Goal: Transaction & Acquisition: Purchase product/service

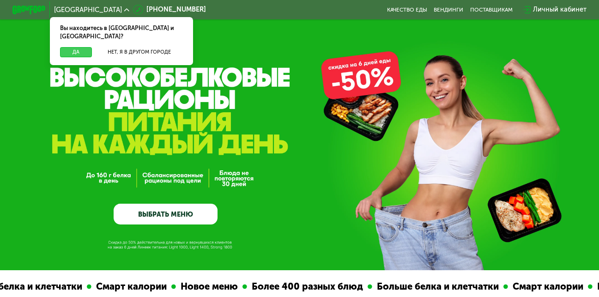
click at [77, 47] on button "Да" at bounding box center [76, 52] width 32 height 10
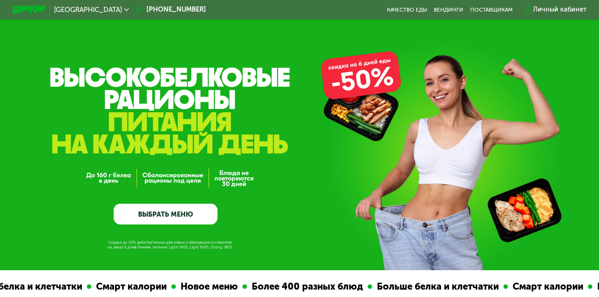
click at [179, 217] on link "ВЫБРАТЬ МЕНЮ" at bounding box center [166, 214] width 104 height 21
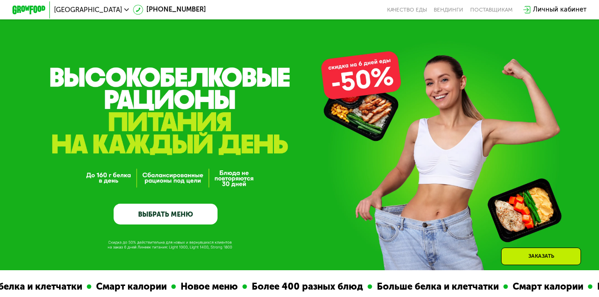
scroll to position [535, 0]
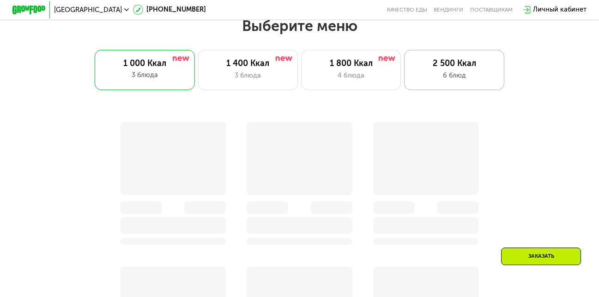
click at [456, 74] on div "6 блюд" at bounding box center [454, 76] width 82 height 10
click at [445, 75] on div "6 блюд" at bounding box center [454, 75] width 83 height 10
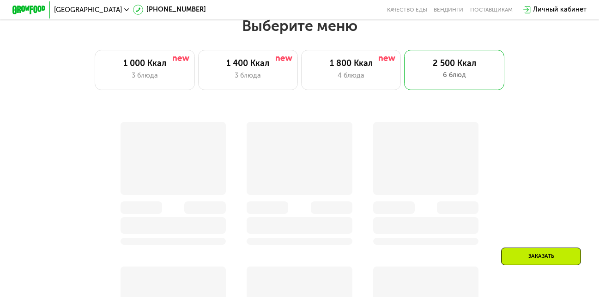
click at [535, 254] on div "Заказать" at bounding box center [541, 257] width 80 height 18
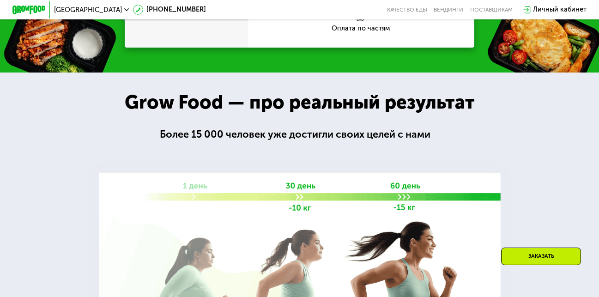
scroll to position [1157, 0]
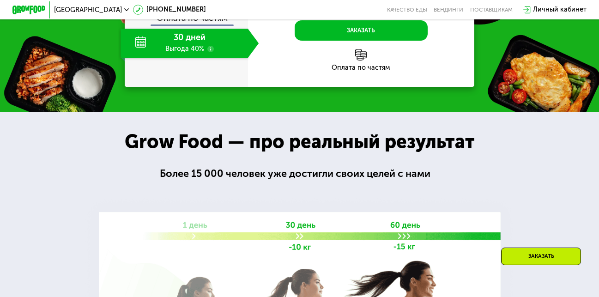
click at [124, 11] on icon at bounding box center [126, 9] width 5 height 5
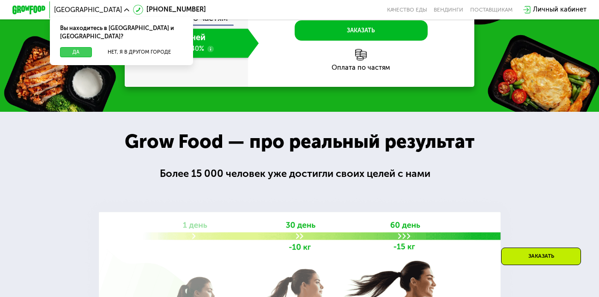
click at [72, 47] on button "Да" at bounding box center [76, 52] width 32 height 10
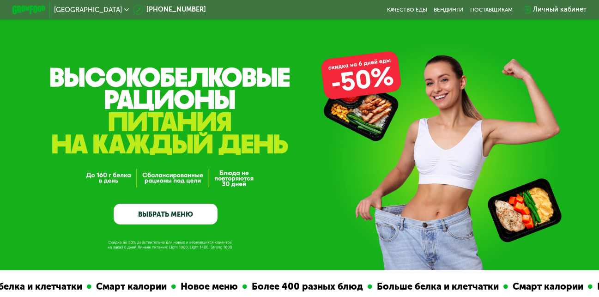
click at [180, 215] on link "ВЫБРАТЬ МЕНЮ" at bounding box center [166, 214] width 104 height 21
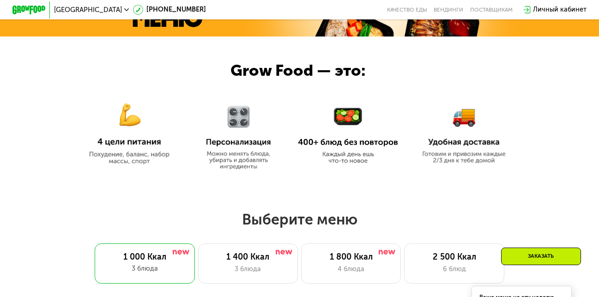
scroll to position [304, 0]
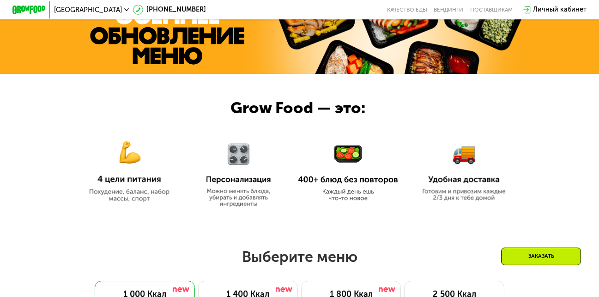
click at [326, 166] on img at bounding box center [348, 172] width 100 height 57
click at [343, 197] on img at bounding box center [348, 172] width 100 height 57
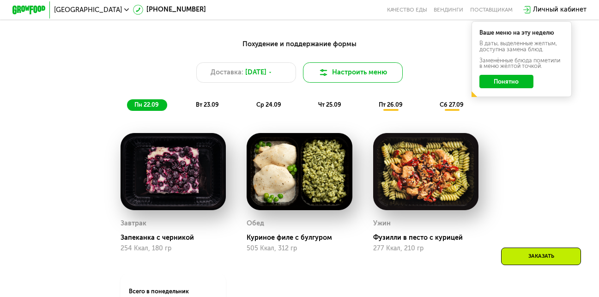
scroll to position [627, 0]
